Goal: Transaction & Acquisition: Purchase product/service

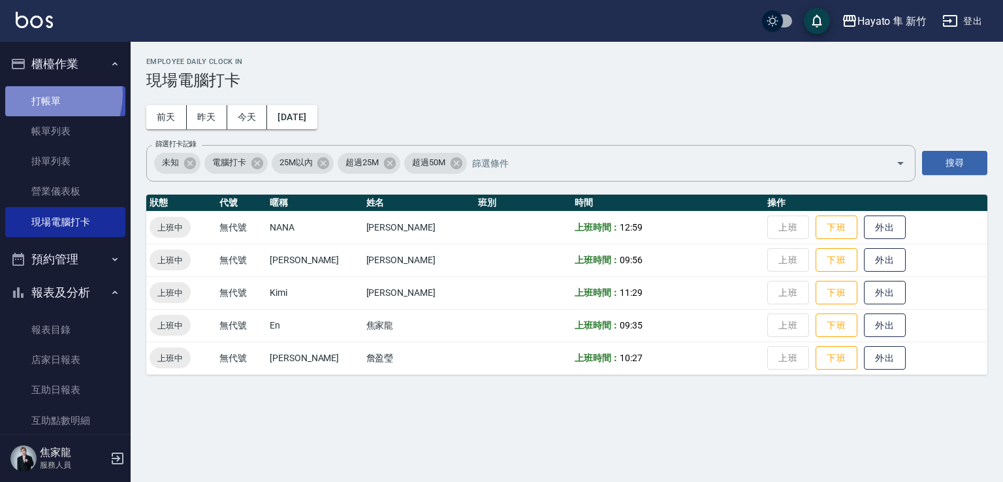
click at [44, 94] on link "打帳單" at bounding box center [65, 101] width 120 height 30
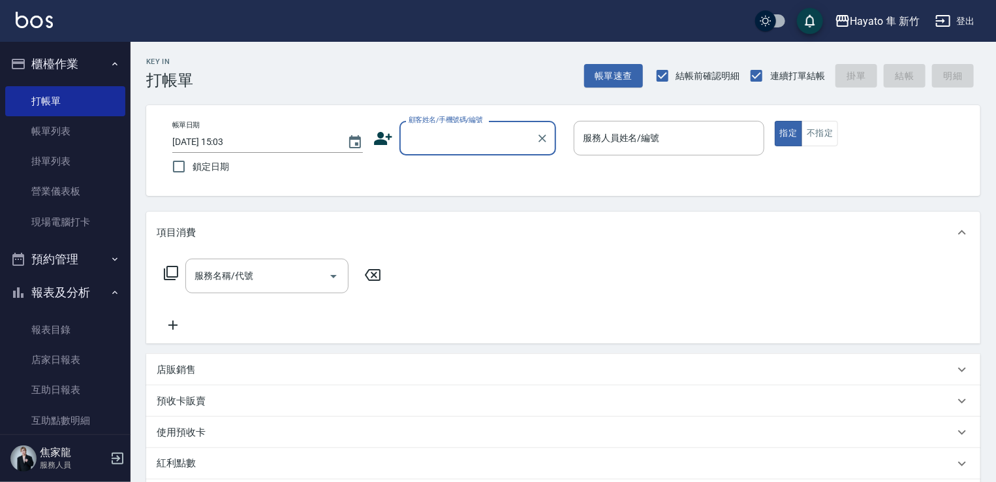
click at [481, 139] on input "顧客姓名/手機號碼/編號" at bounding box center [468, 138] width 125 height 23
click at [419, 177] on li "[PERSON_NAME]/0981518658/" at bounding box center [478, 172] width 157 height 22
type input "[PERSON_NAME]/0981518658/"
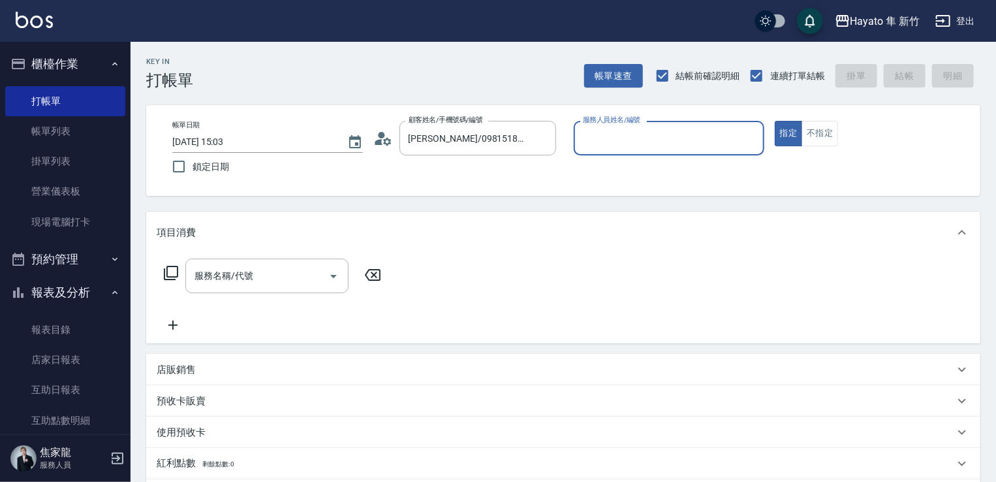
type input "[PERSON_NAME](無代號)"
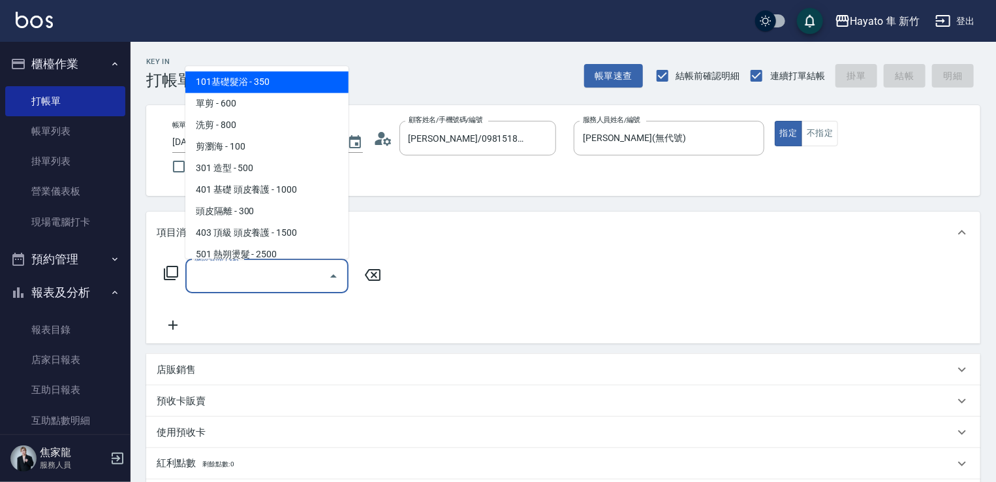
click at [251, 272] on input "服務名稱/代號" at bounding box center [257, 275] width 132 height 23
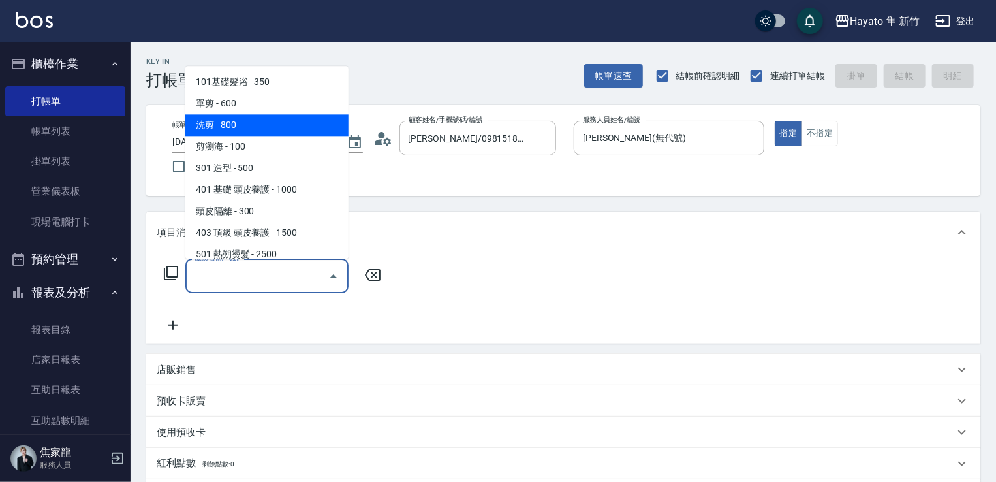
click at [225, 130] on span "洗剪 - 800" at bounding box center [266, 125] width 163 height 22
type input "洗剪(201)"
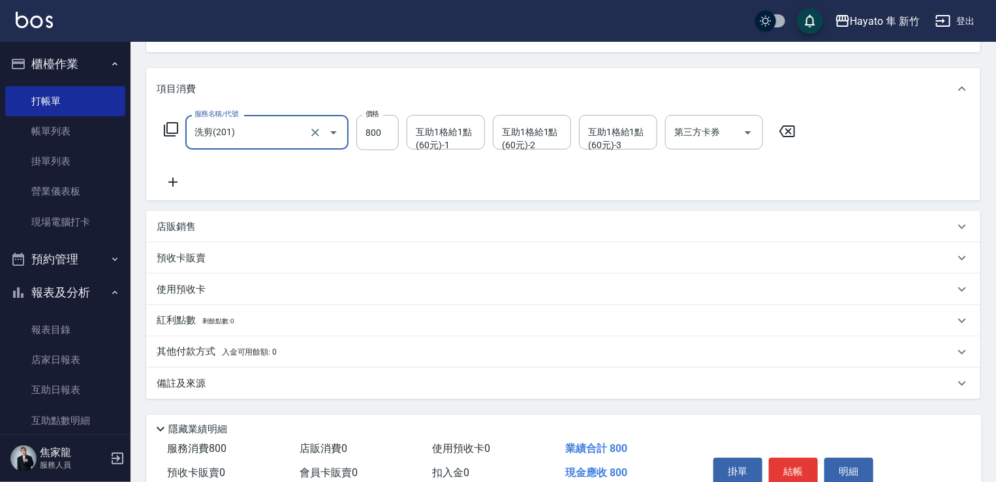
scroll to position [196, 0]
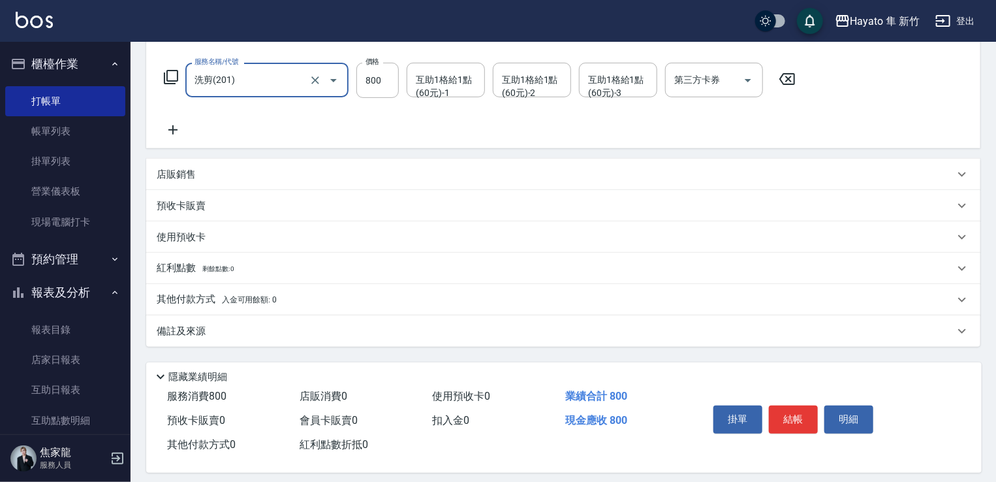
click at [269, 322] on div "備註及來源" at bounding box center [563, 330] width 835 height 31
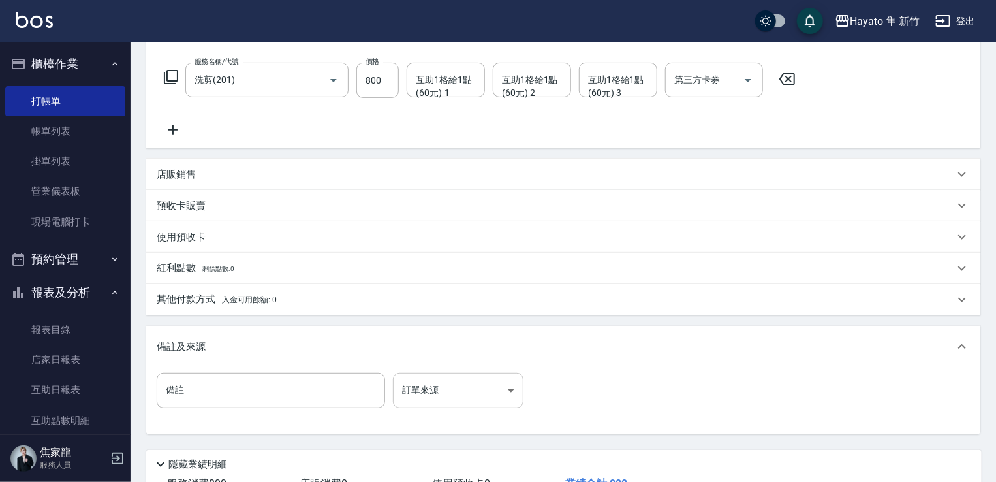
click at [449, 386] on body "Hayato 隼 新竹 登出 櫃檯作業 打帳單 帳單列表 掛單列表 營業儀表板 現場電腦打卡 預約管理 預約管理 報表及分析 報表目錄 店家日報表 互助日報表…" at bounding box center [498, 190] width 996 height 772
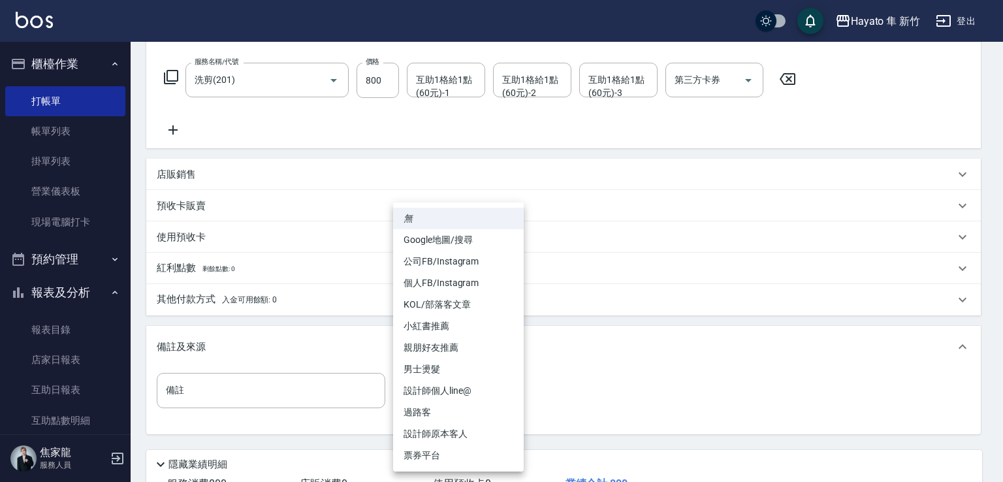
click at [436, 424] on li "設計師原本客人" at bounding box center [458, 434] width 131 height 22
type input "設計師原本客人"
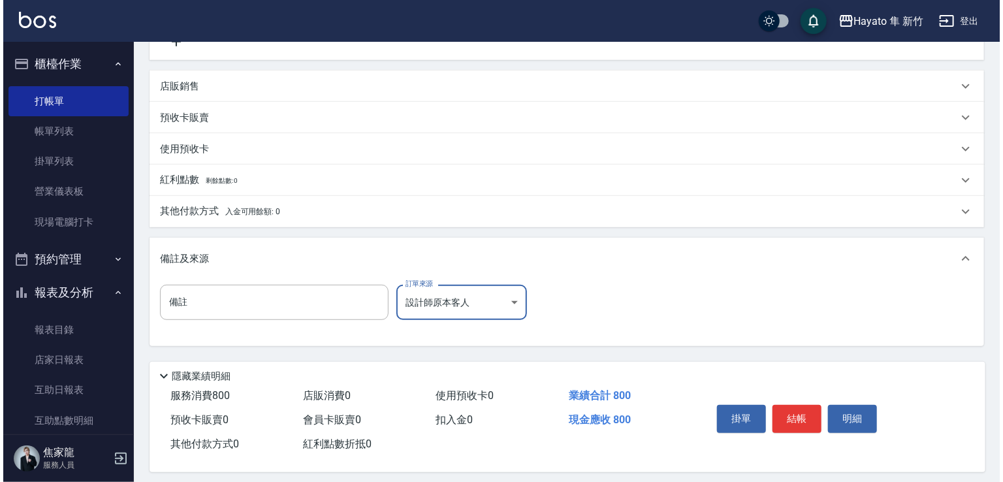
scroll to position [295, 0]
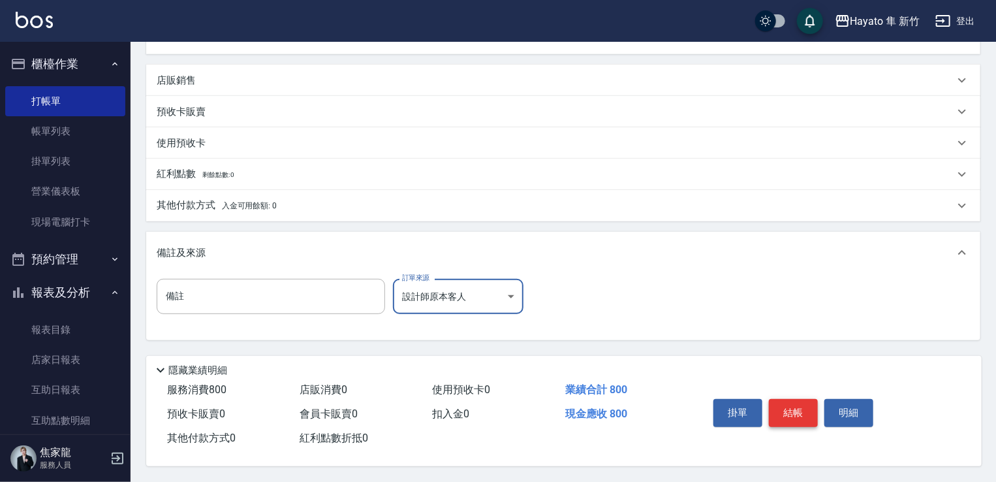
click at [793, 399] on button "結帳" at bounding box center [793, 412] width 49 height 27
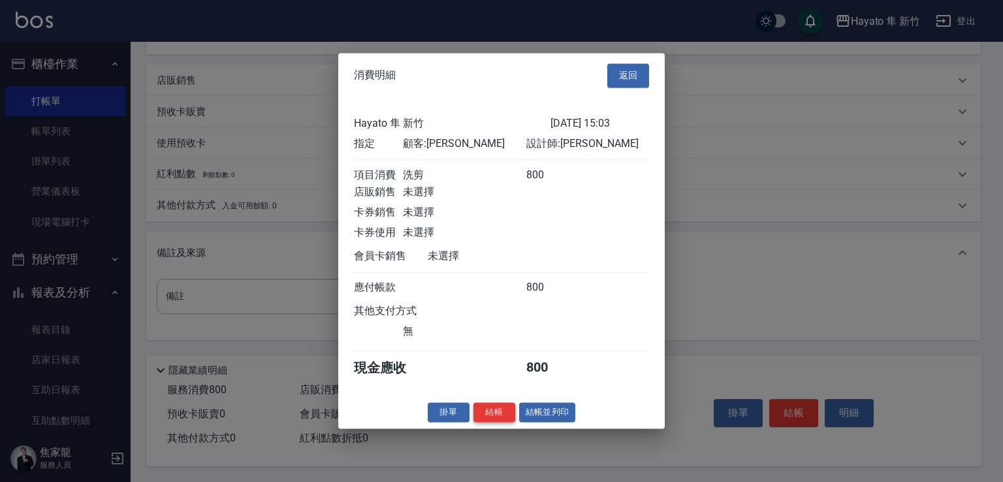
click at [502, 422] on button "結帳" at bounding box center [494, 412] width 42 height 20
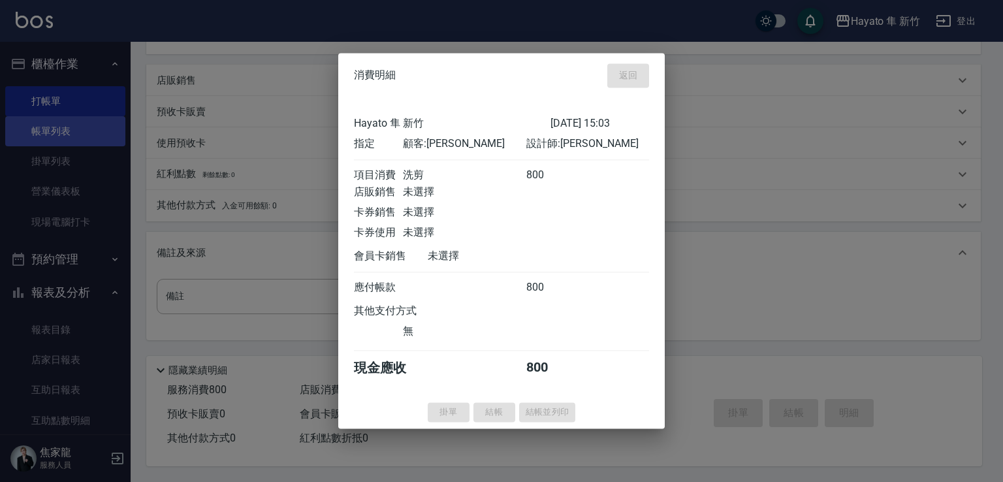
type input "[DATE] 15:04"
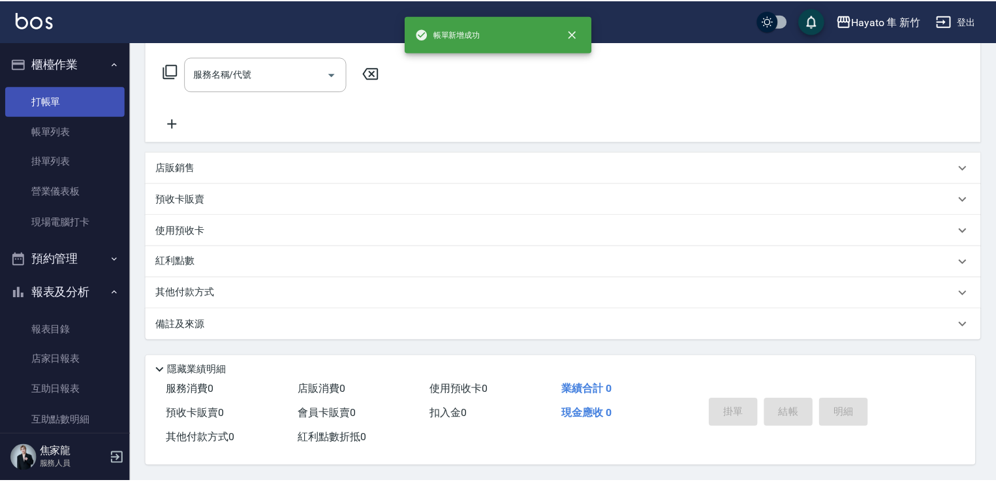
scroll to position [0, 0]
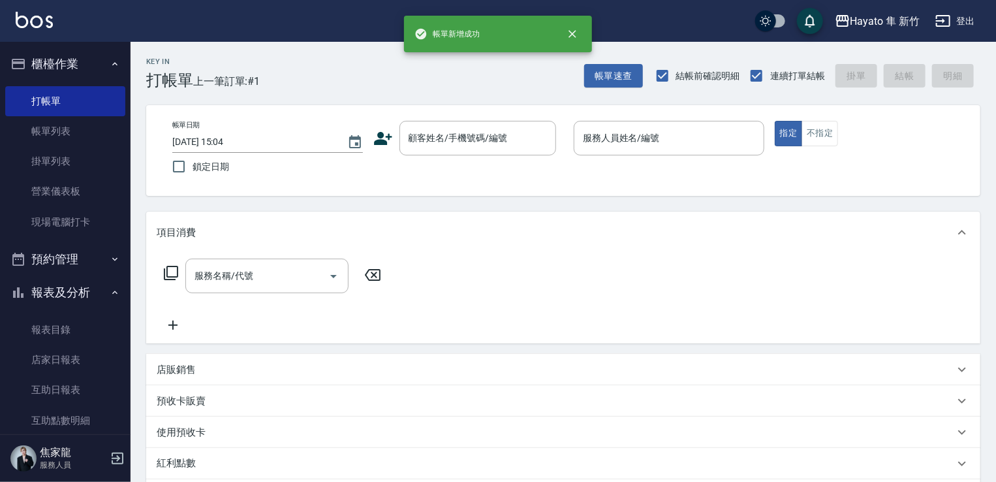
click at [374, 138] on icon at bounding box center [384, 139] width 20 height 20
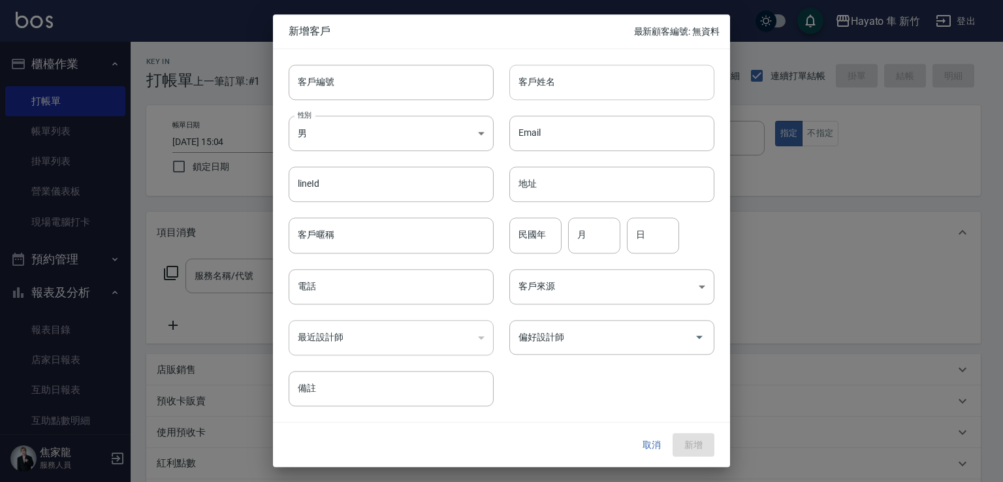
click at [539, 79] on input "客戶姓名" at bounding box center [611, 82] width 205 height 35
click at [523, 79] on input "業伐" at bounding box center [611, 82] width 205 height 35
click at [559, 87] on input "葉伐" at bounding box center [611, 82] width 205 height 35
click at [620, 84] on input "葉瞤瞤" at bounding box center [611, 82] width 205 height 35
click at [609, 82] on input "葉伐" at bounding box center [611, 82] width 205 height 35
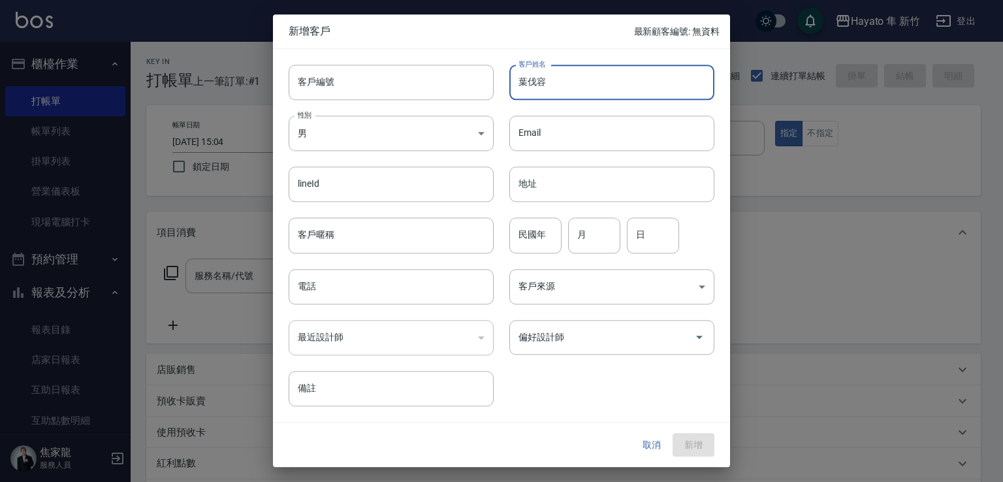
drag, startPoint x: 519, startPoint y: 74, endPoint x: 654, endPoint y: 74, distance: 134.5
click at [654, 74] on input "葉伐容" at bounding box center [611, 82] width 205 height 35
type input "葉伐容"
click at [392, 142] on body "Hayato 隼 新竹 登出 櫃檯作業 打帳單 帳單列表 掛單列表 營業儀表板 現場電腦打卡 預約管理 預約管理 報表及分析 報表目錄 店家日報表 互助日報表…" at bounding box center [501, 342] width 1003 height 684
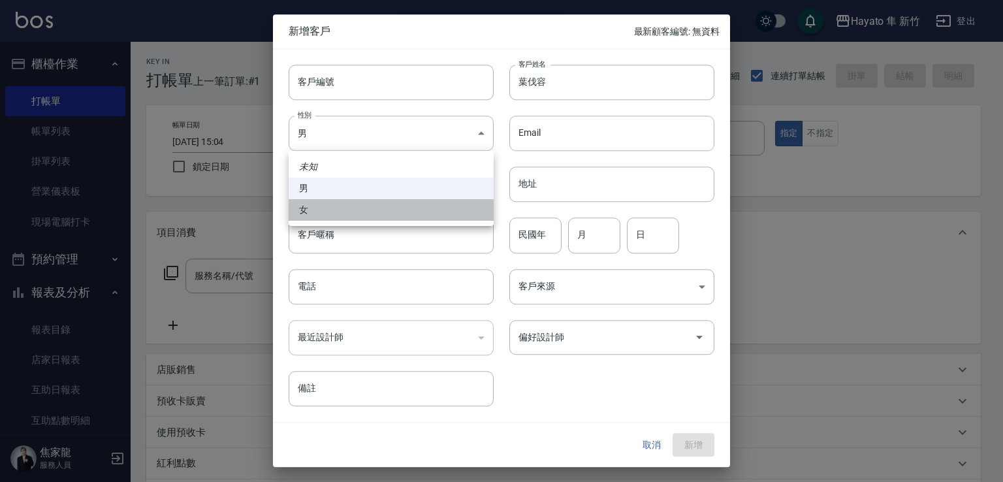
click at [432, 207] on li "女" at bounding box center [391, 210] width 205 height 22
type input "[DEMOGRAPHIC_DATA]"
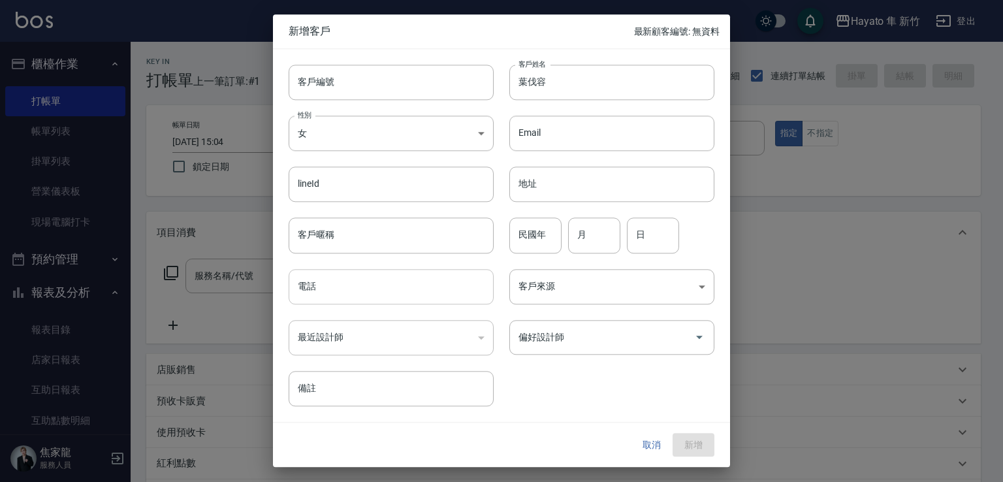
click at [419, 287] on input "電話" at bounding box center [391, 286] width 205 height 35
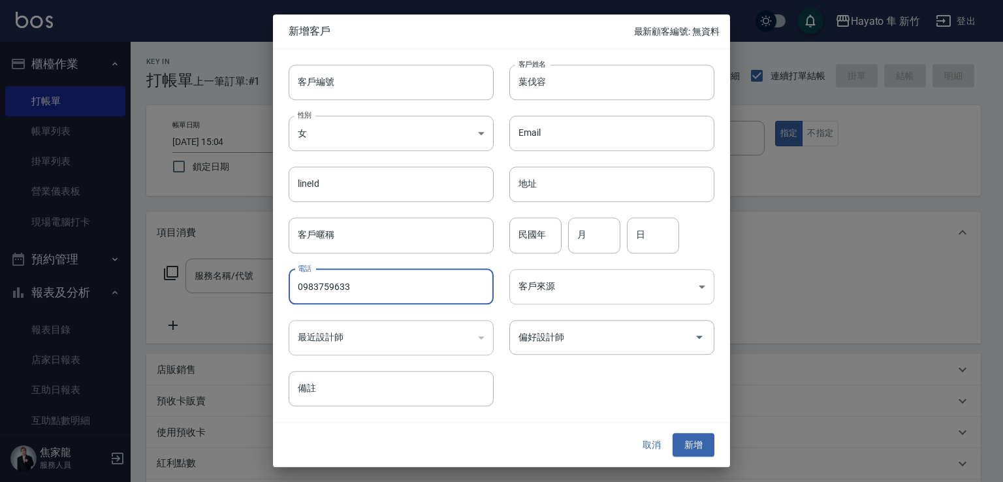
type input "0983759633"
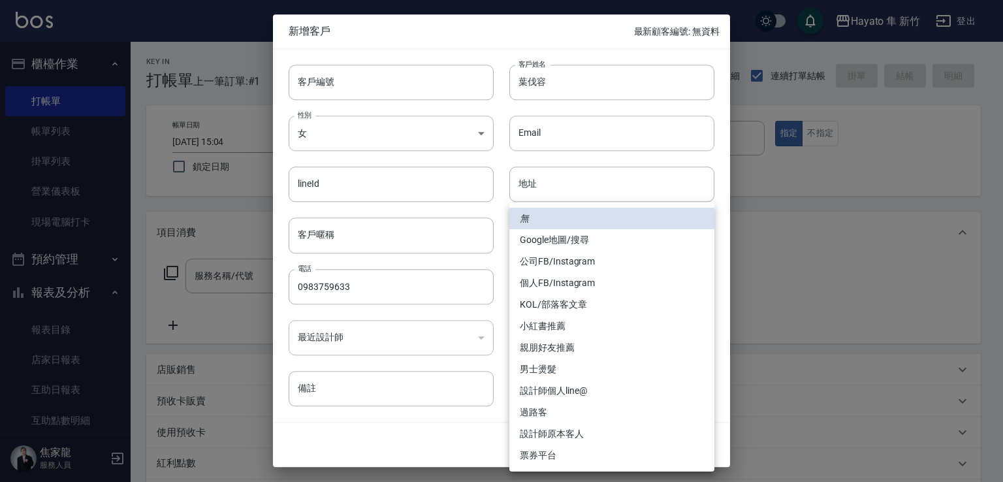
click at [525, 278] on body "Hayato 隼 新竹 登出 櫃檯作業 打帳單 帳單列表 掛單列表 營業儀表板 現場電腦打卡 預約管理 預約管理 報表及分析 報表目錄 店家日報表 互助日報表…" at bounding box center [501, 342] width 1003 height 684
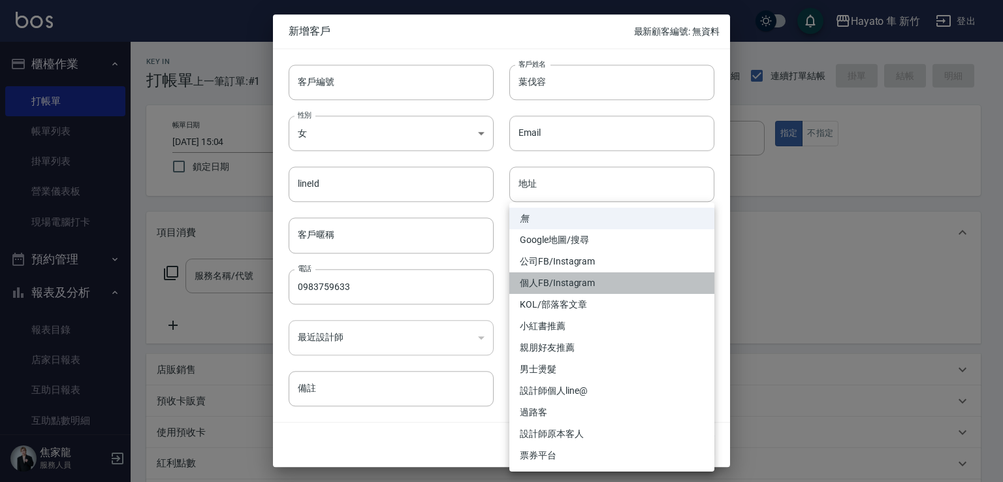
click at [556, 278] on li "個人FB/Instagram" at bounding box center [611, 283] width 205 height 22
type input "個人FB/Instagram"
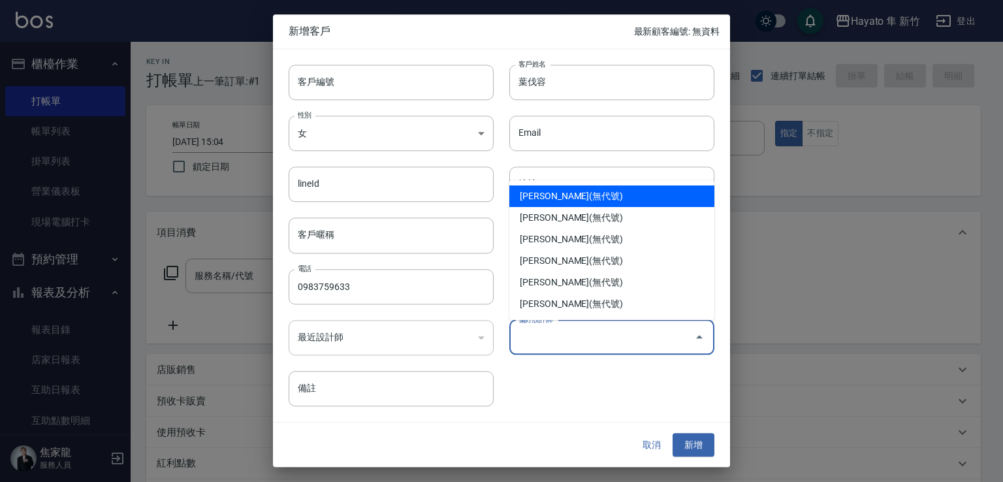
click at [551, 332] on input "偏好設計師" at bounding box center [602, 337] width 174 height 23
click at [567, 196] on li "[PERSON_NAME](無代號)" at bounding box center [611, 196] width 205 height 22
type input "[PERSON_NAME]"
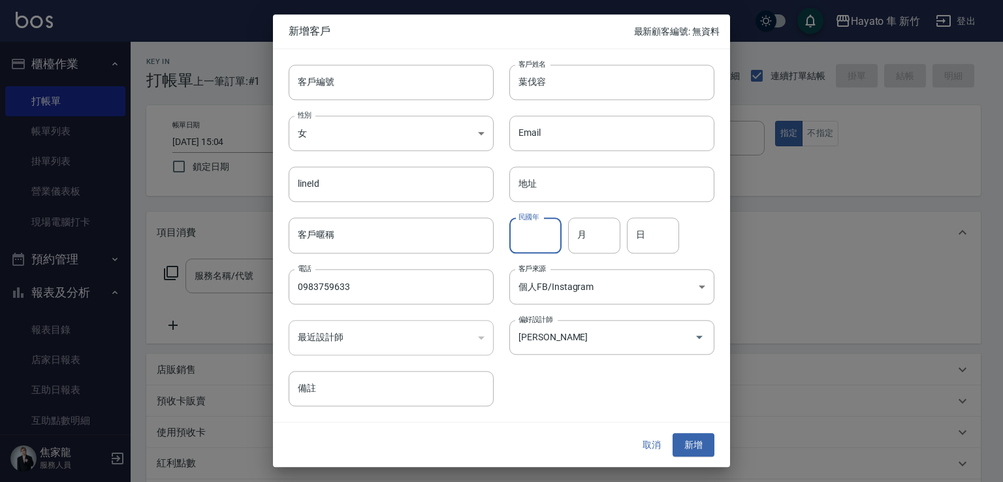
click at [540, 236] on input "民國年" at bounding box center [535, 235] width 52 height 35
type input "76"
click at [592, 238] on input "月" at bounding box center [594, 235] width 52 height 35
type input "1"
drag, startPoint x: 653, startPoint y: 235, endPoint x: 662, endPoint y: 235, distance: 9.1
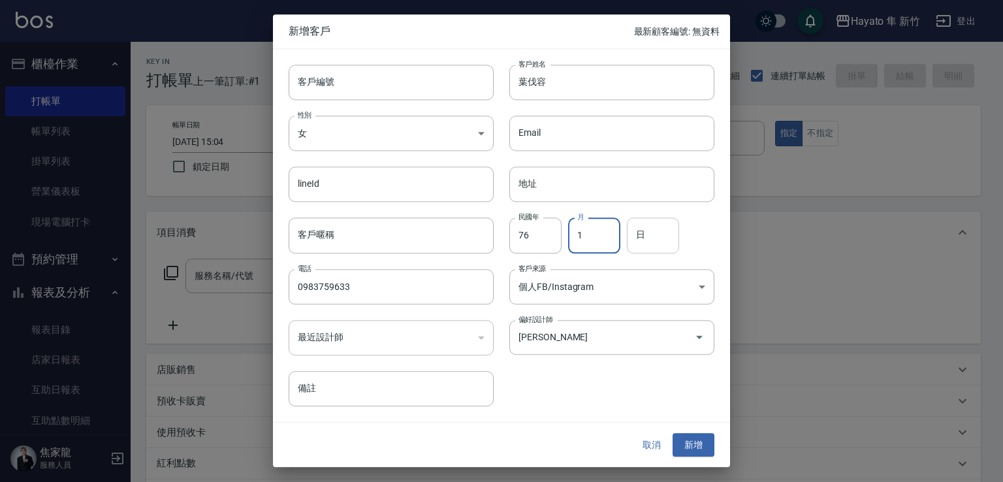
click at [657, 235] on input "日" at bounding box center [653, 235] width 52 height 35
type input "29"
click at [685, 441] on button "新增" at bounding box center [694, 445] width 42 height 24
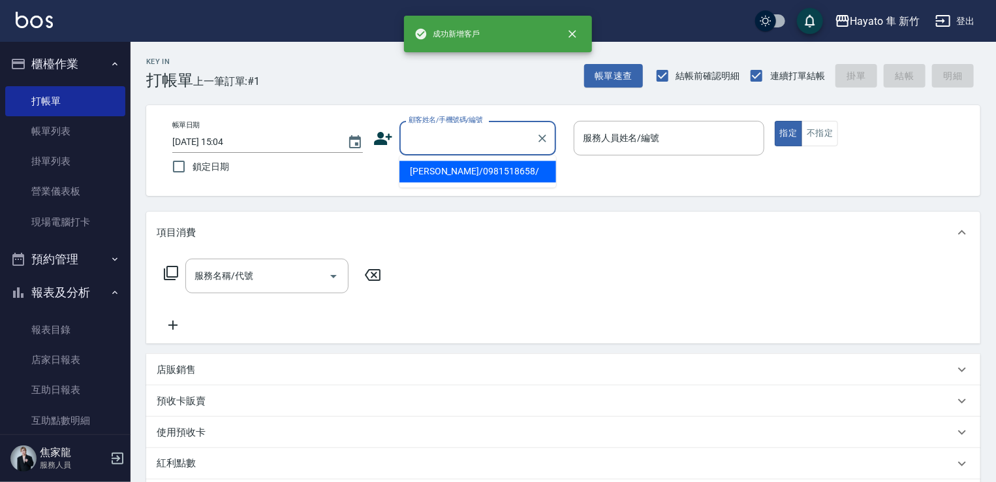
click at [419, 140] on input "顧客姓名/手機號碼/編號" at bounding box center [468, 138] width 125 height 23
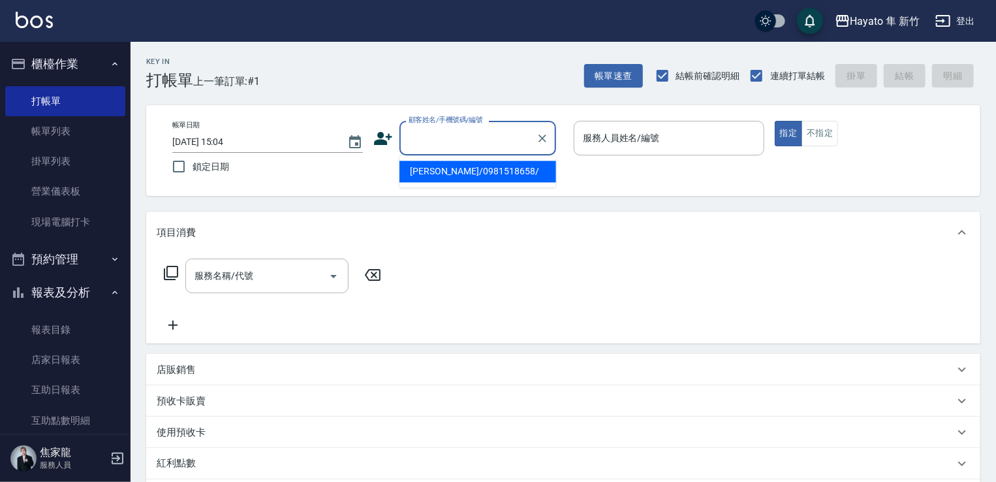
paste input "葉伐容"
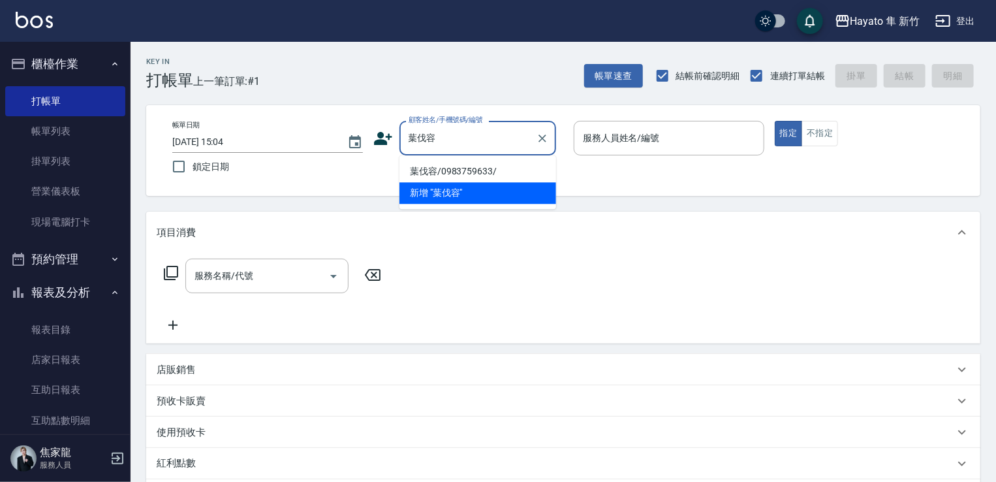
click at [481, 150] on div "葉伐容 顧客姓名/手機號碼/編號" at bounding box center [478, 138] width 157 height 35
click at [478, 179] on li "葉伐容/0983759633/" at bounding box center [478, 172] width 157 height 22
type input "葉伐容/0983759633/"
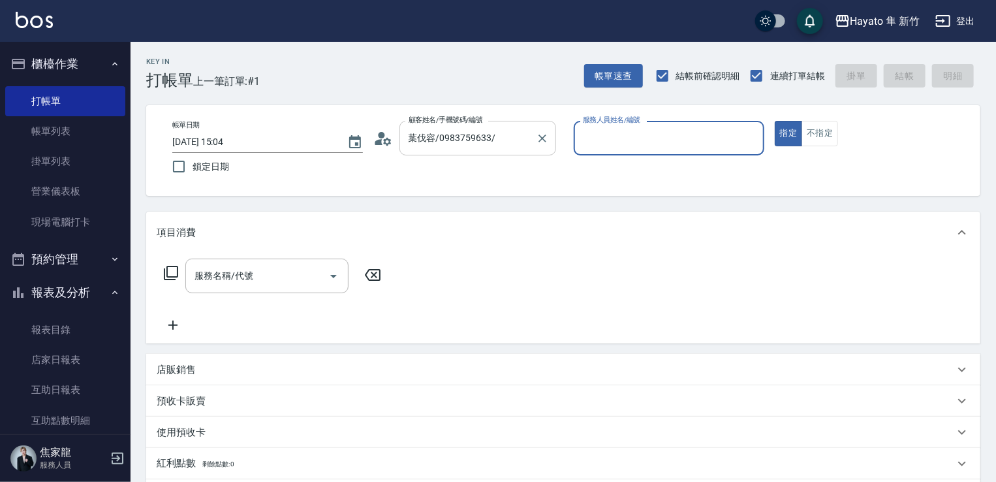
type input "[PERSON_NAME](無代號)"
click at [818, 127] on button "不指定" at bounding box center [820, 133] width 37 height 25
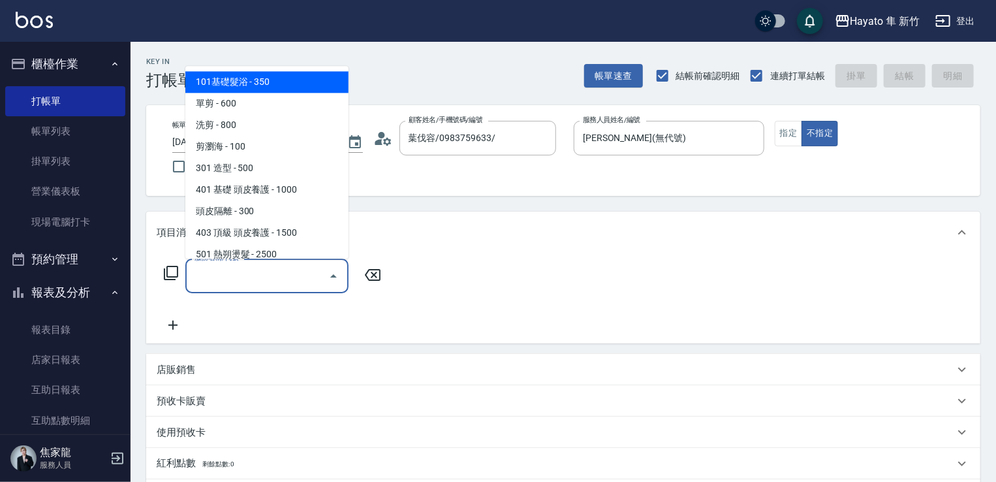
click at [259, 267] on input "服務名稱/代號" at bounding box center [257, 275] width 132 height 23
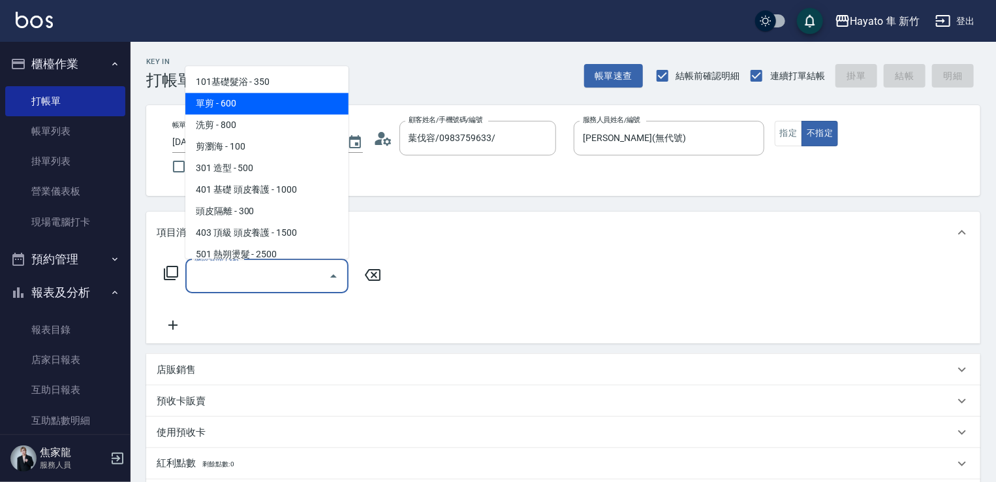
click at [251, 101] on span "單剪 - 600" at bounding box center [266, 104] width 163 height 22
type input "單剪(102)"
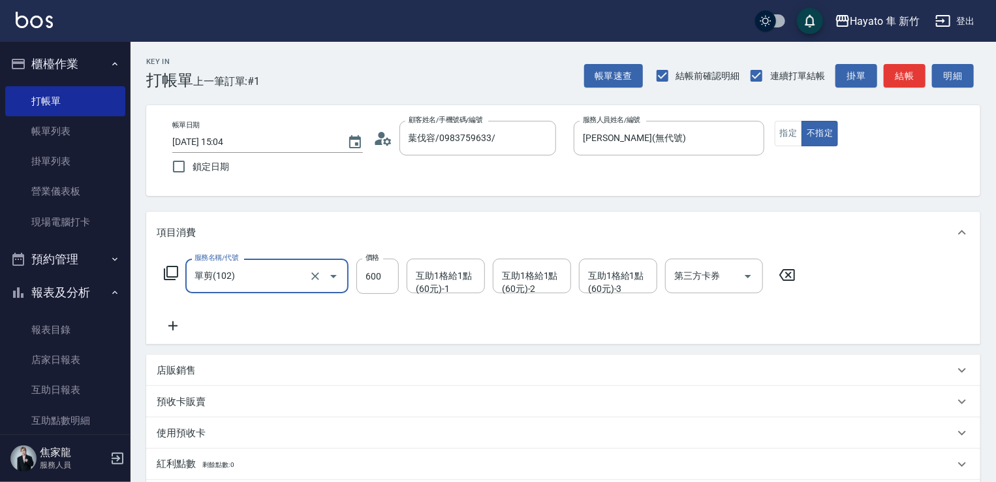
click at [180, 325] on icon at bounding box center [173, 326] width 33 height 16
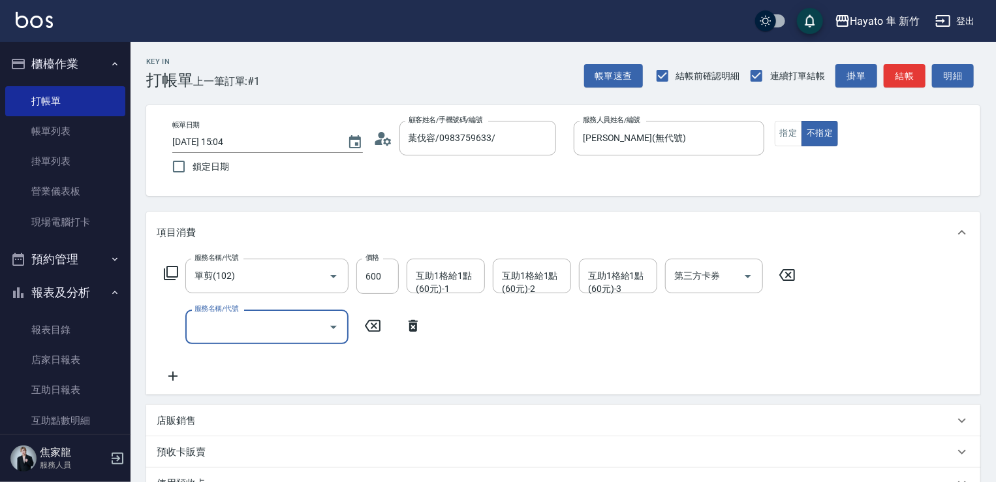
click at [270, 325] on input "服務名稱/代號" at bounding box center [257, 326] width 132 height 23
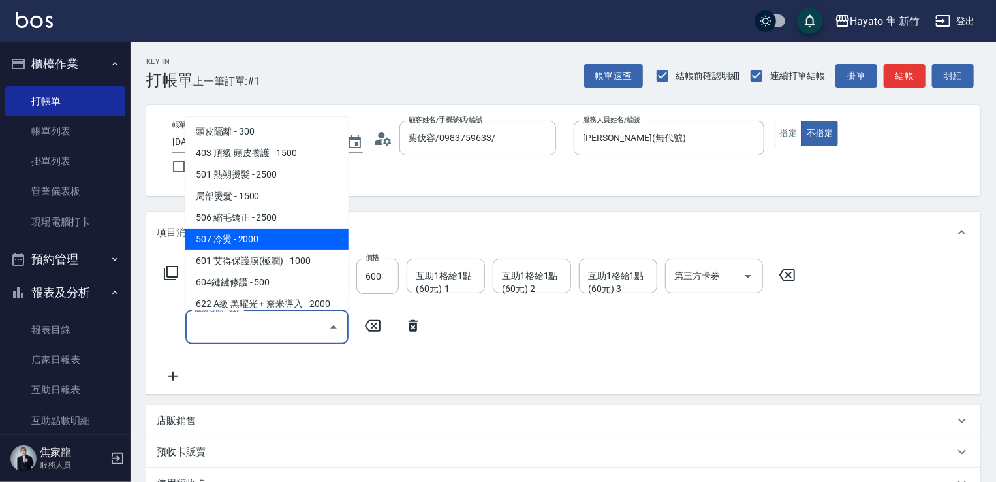
scroll to position [196, 0]
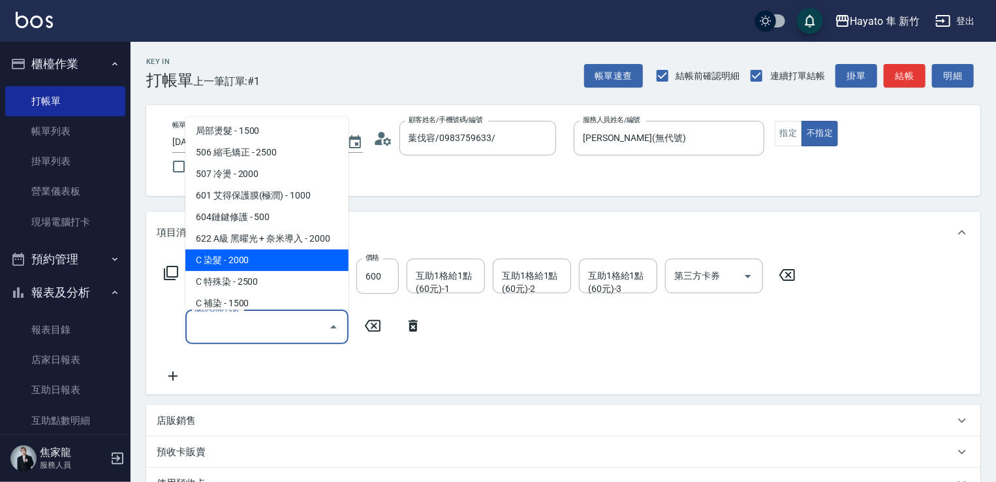
click at [251, 263] on span "C 染髮 - 2000" at bounding box center [266, 260] width 163 height 22
type input "C 染髮(701)"
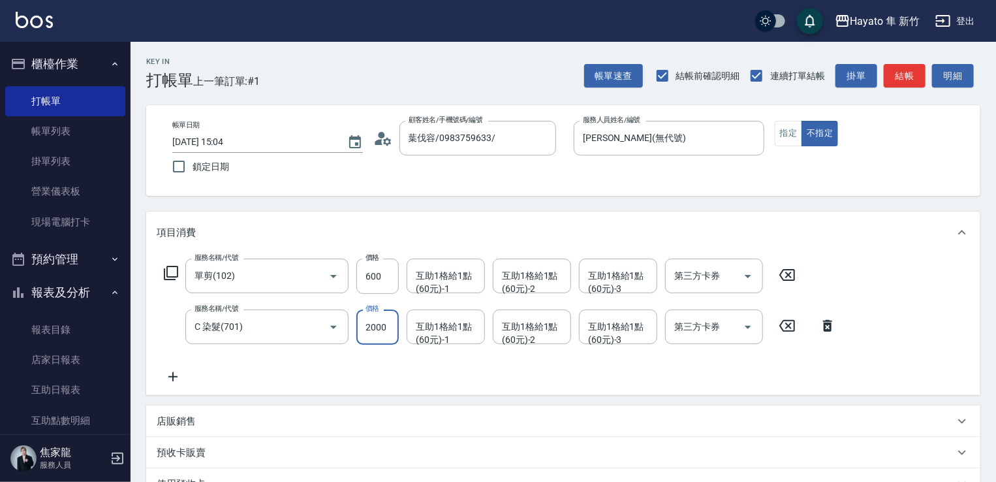
click at [366, 330] on input "2000" at bounding box center [378, 327] width 42 height 35
type input "2300"
click at [355, 366] on div "服務名稱/代號 單剪(102) 服務名稱/代號 價格 600 價格 互助1格給1點(60元)-1 互助1格給1點(60元)-1 互助1格給1點(60元)-2 …" at bounding box center [501, 322] width 688 height 126
click at [172, 372] on icon at bounding box center [172, 376] width 9 height 9
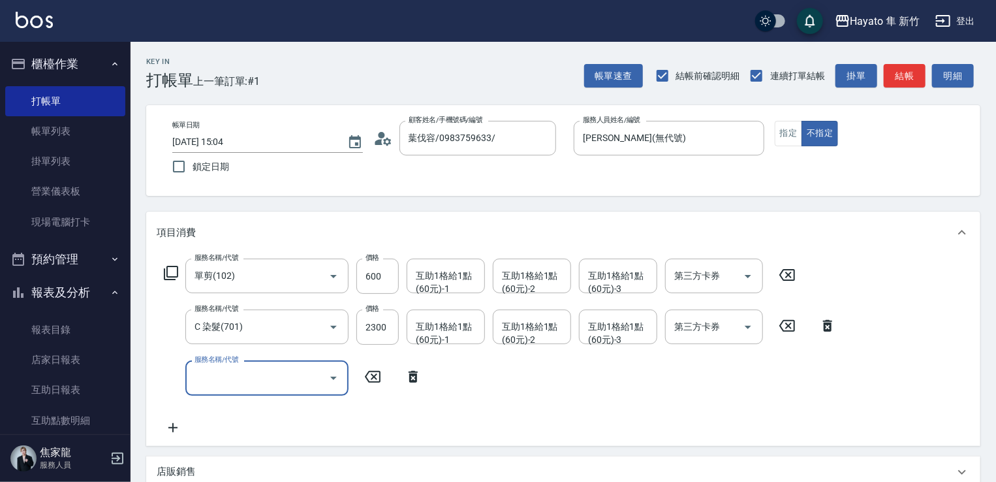
click at [239, 385] on input "服務名稱/代號" at bounding box center [257, 377] width 132 height 23
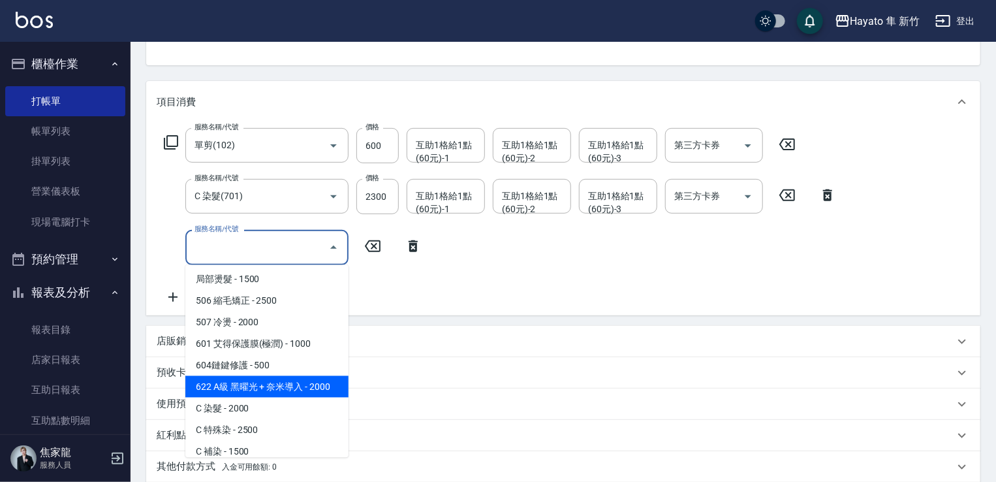
click at [284, 390] on span "622 A級 黑曜光 + 奈米導入 - 2000" at bounding box center [266, 387] width 163 height 22
type input "622 A級 黑曜光 + 奈米導入(622)"
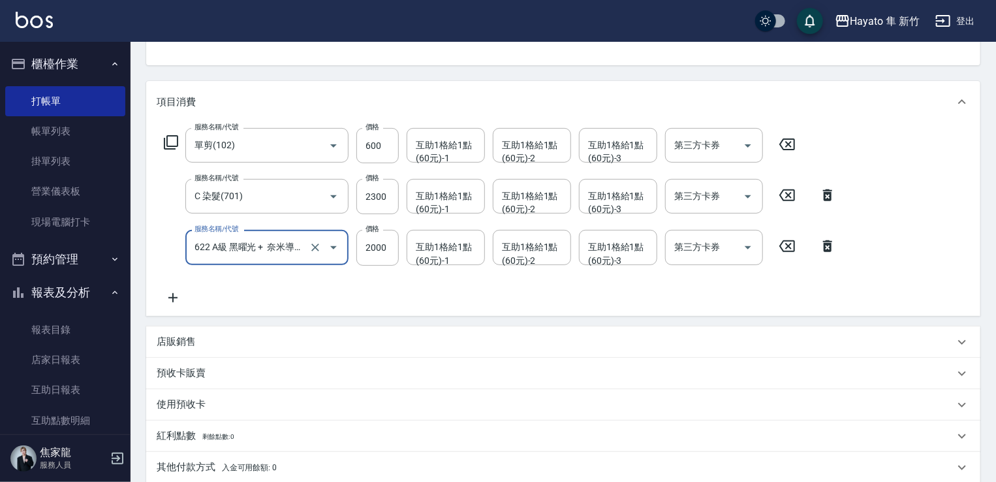
click at [182, 339] on p "店販銷售" at bounding box center [176, 342] width 39 height 14
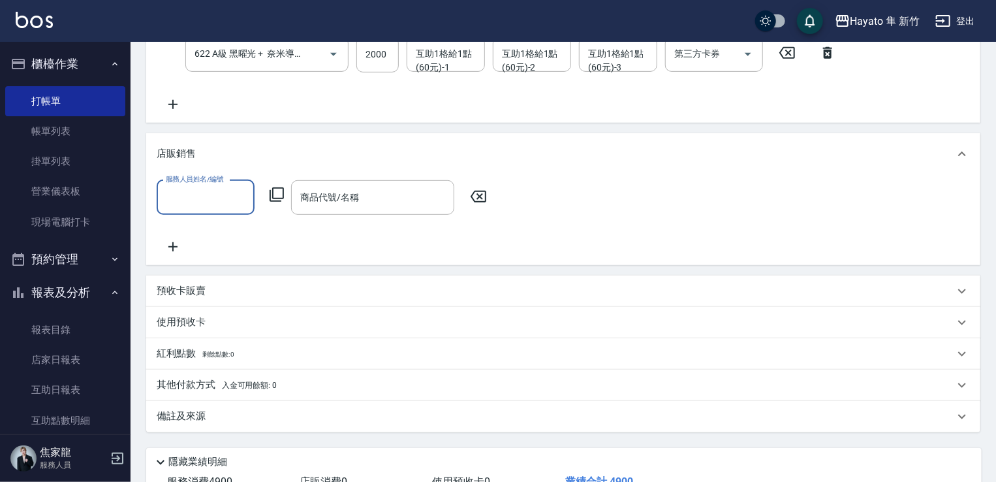
scroll to position [326, 0]
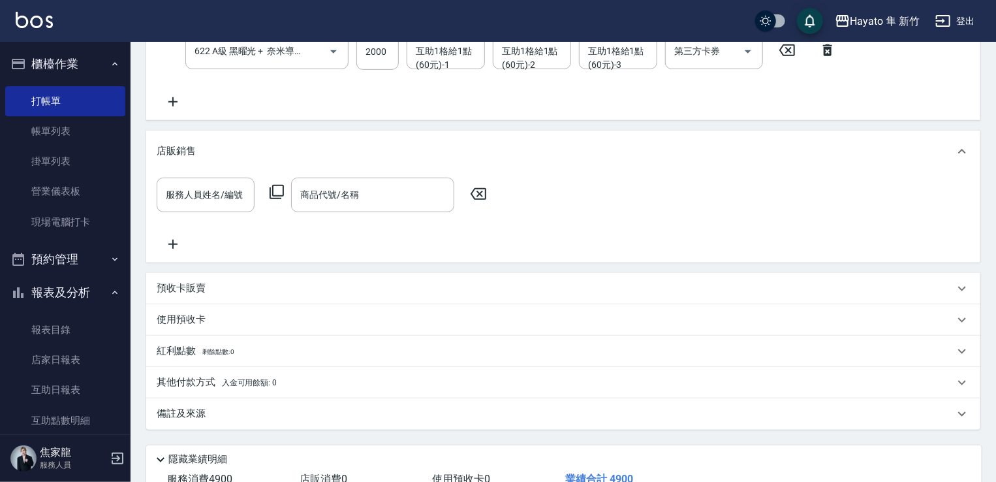
click at [264, 413] on div "備註及來源" at bounding box center [556, 414] width 798 height 14
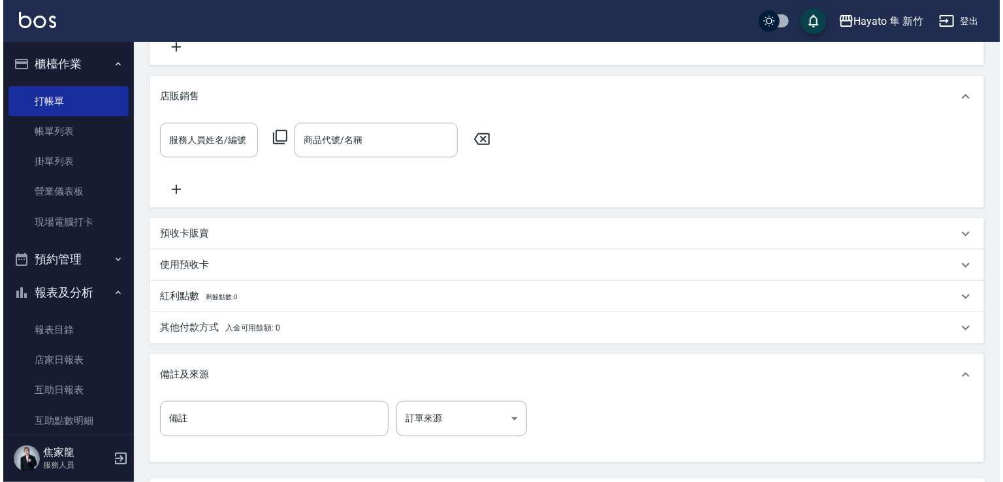
scroll to position [457, 0]
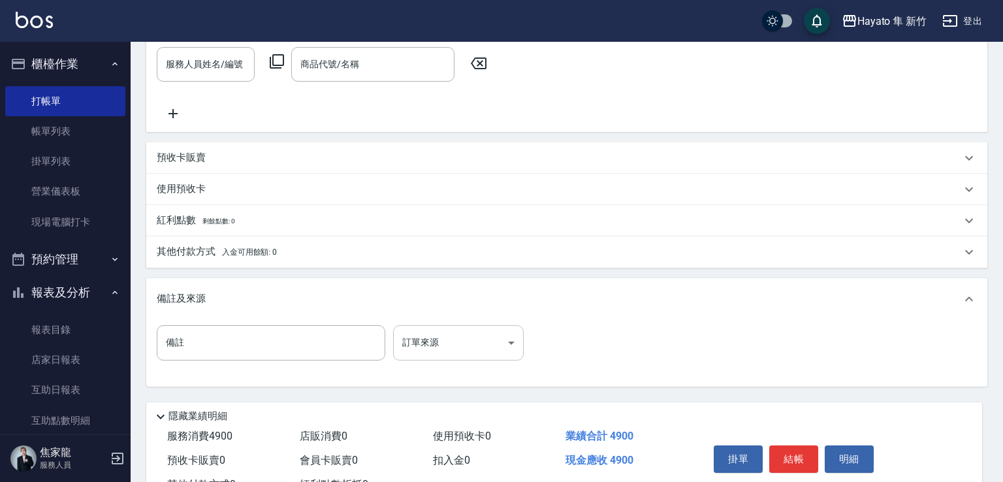
click at [462, 356] on body "Hayato 隼 新竹 登出 櫃檯作業 打帳單 帳單列表 掛單列表 營業儀表板 現場電腦打卡 預約管理 預約管理 報表及分析 報表目錄 店家日報表 互助日報表…" at bounding box center [501, 35] width 1003 height 985
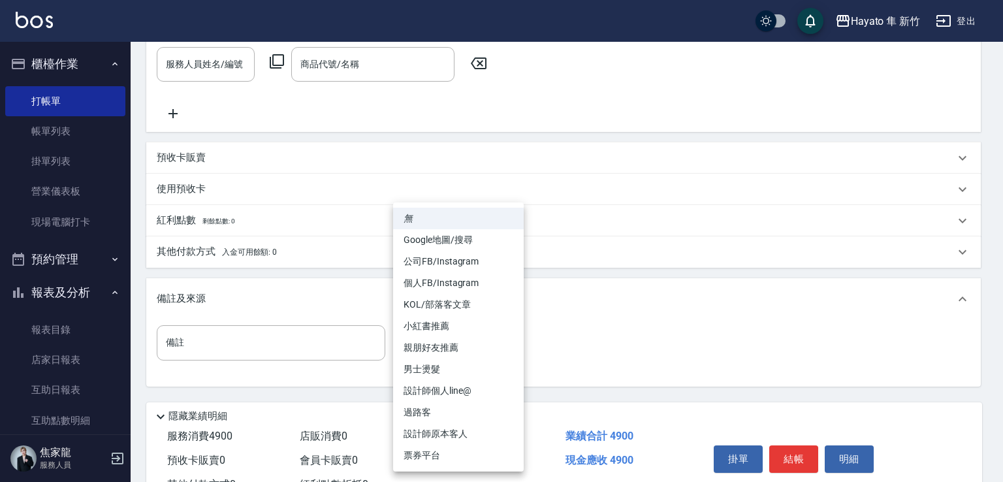
click at [432, 287] on li "個人FB/Instagram" at bounding box center [458, 283] width 131 height 22
type input "個人FB/Instagram"
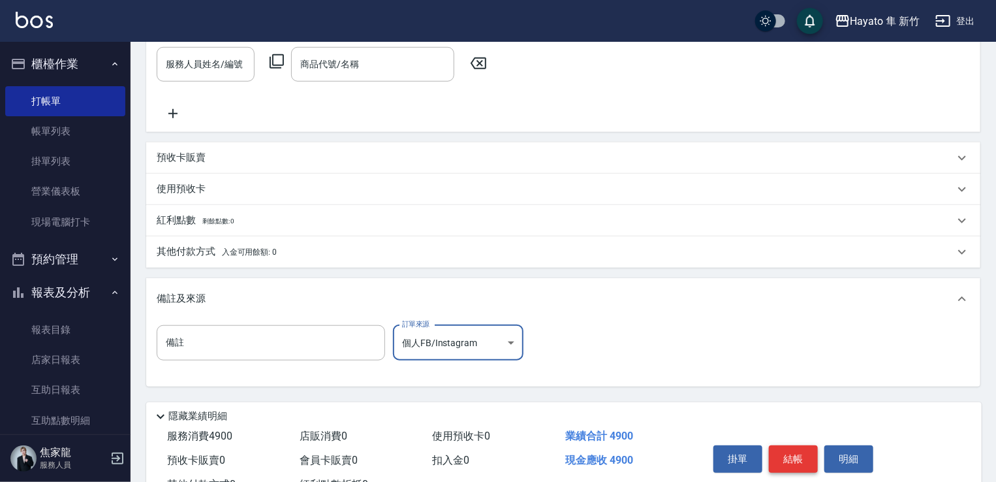
click at [791, 468] on button "結帳" at bounding box center [793, 458] width 49 height 27
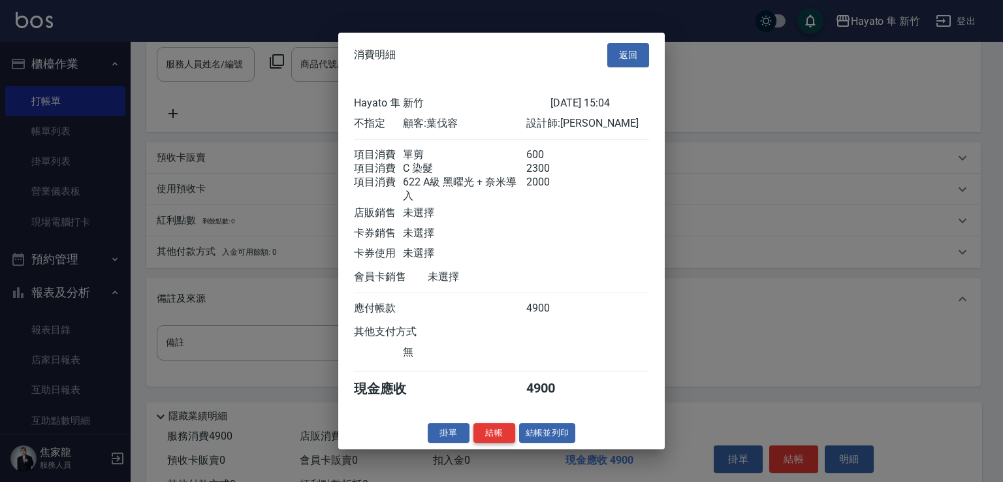
click at [501, 437] on button "結帳" at bounding box center [494, 432] width 42 height 20
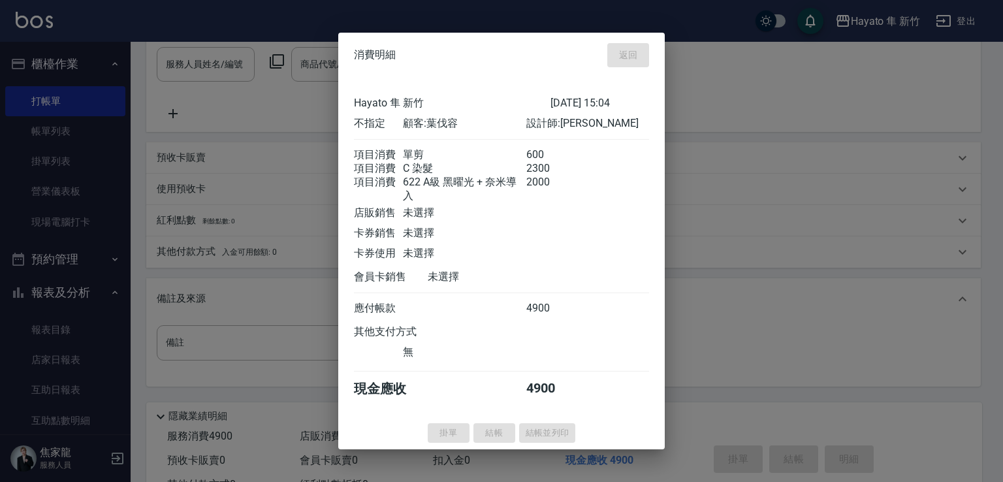
type input "[DATE] 15:07"
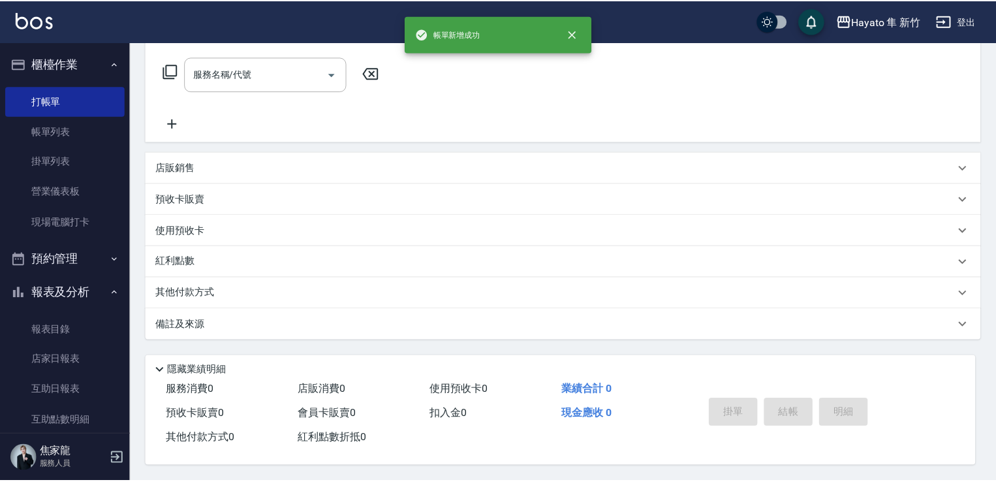
scroll to position [0, 0]
